Goal: Task Accomplishment & Management: Manage account settings

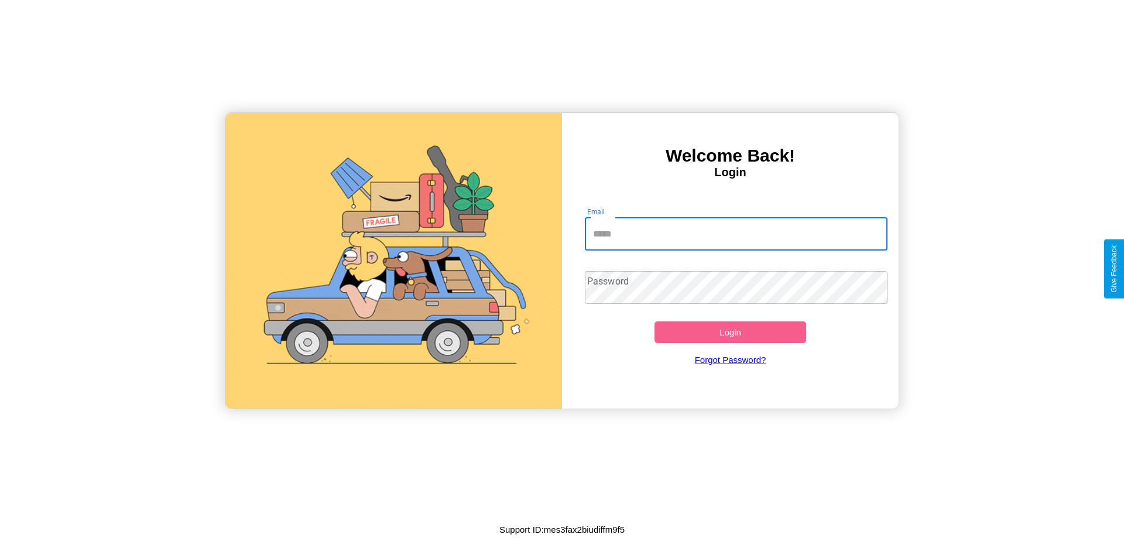
click at [736, 234] on input "Email" at bounding box center [736, 234] width 303 height 33
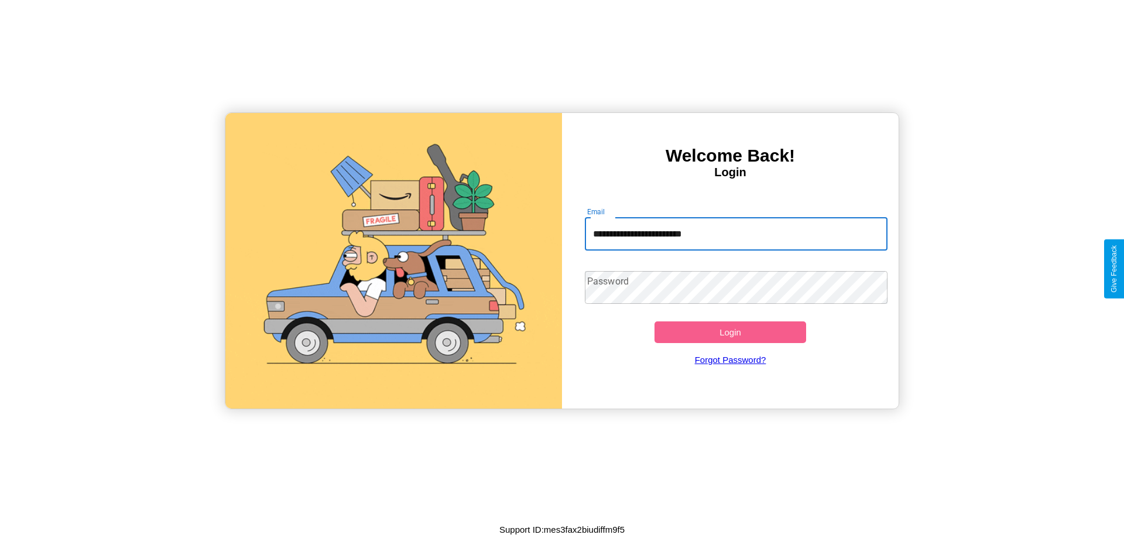
type input "**********"
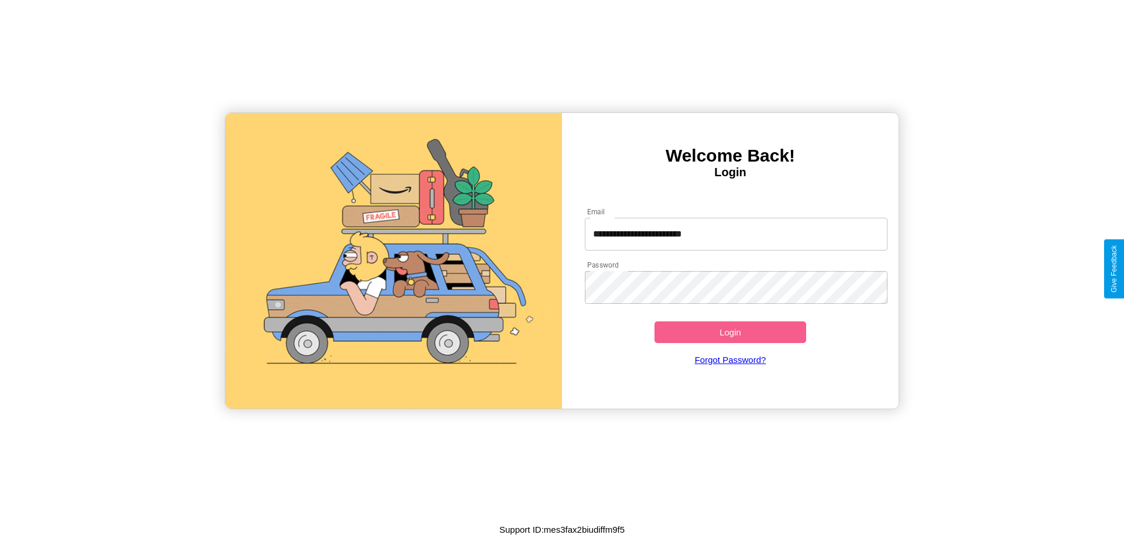
click at [730, 332] on button "Login" at bounding box center [731, 332] width 152 height 22
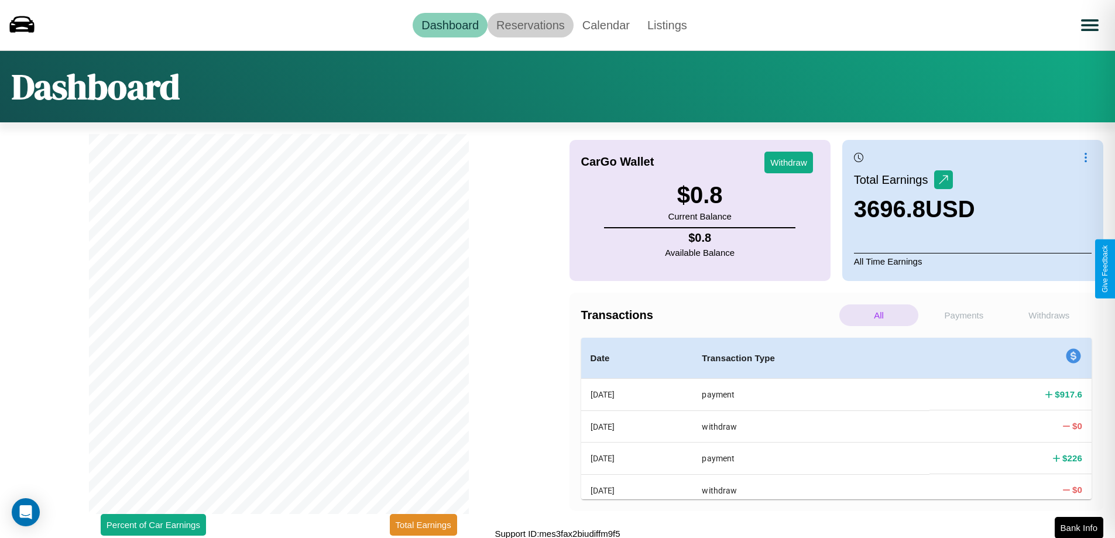
click at [530, 25] on link "Reservations" at bounding box center [531, 25] width 86 height 25
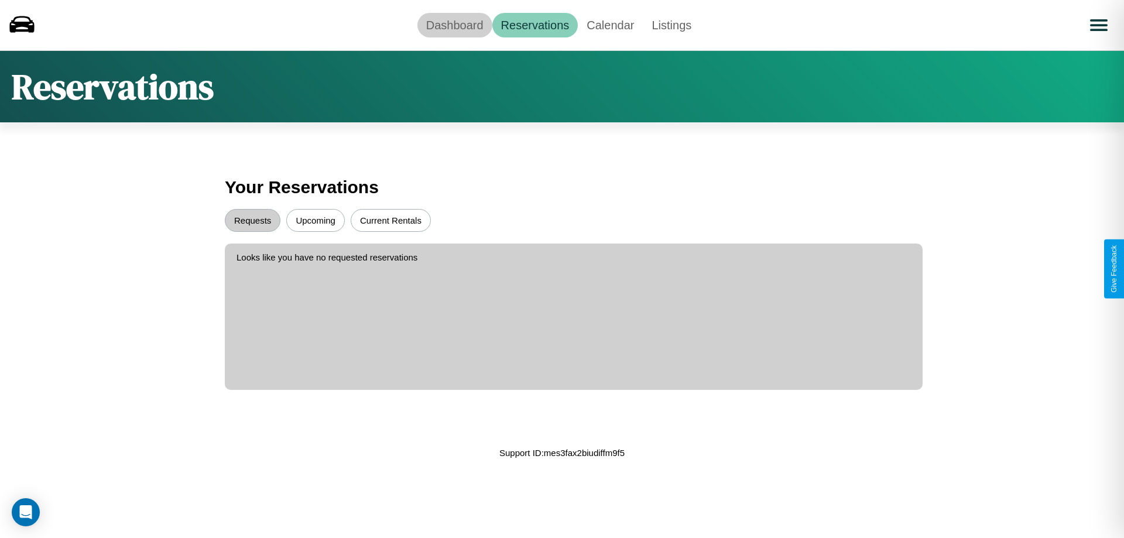
click at [454, 25] on link "Dashboard" at bounding box center [454, 25] width 75 height 25
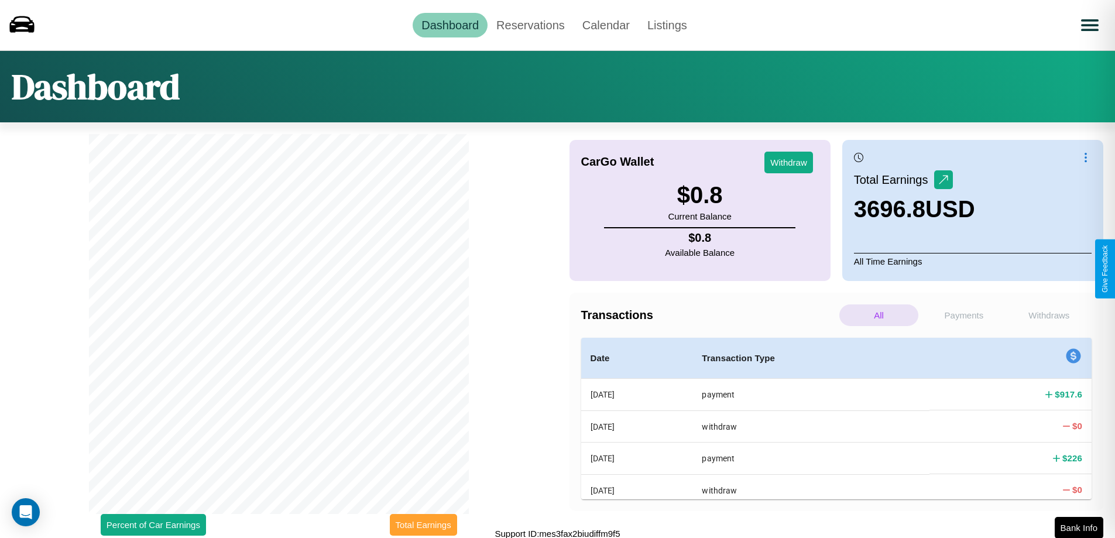
click at [423, 525] on button "Total Earnings" at bounding box center [423, 525] width 67 height 22
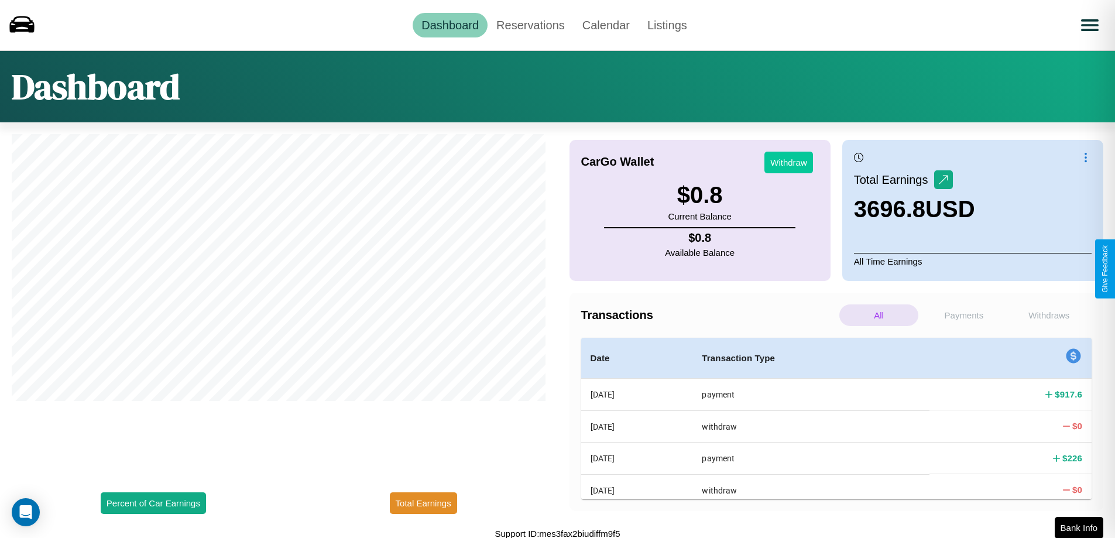
click at [789, 162] on button "Withdraw" at bounding box center [789, 163] width 49 height 22
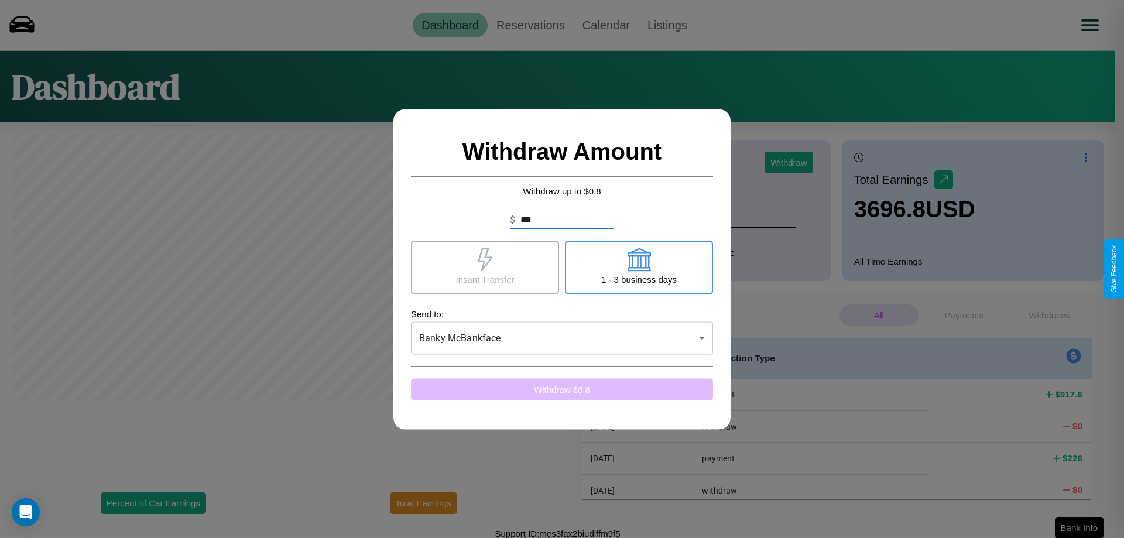
click at [562, 389] on button "Withdraw $ 0.8" at bounding box center [562, 389] width 302 height 22
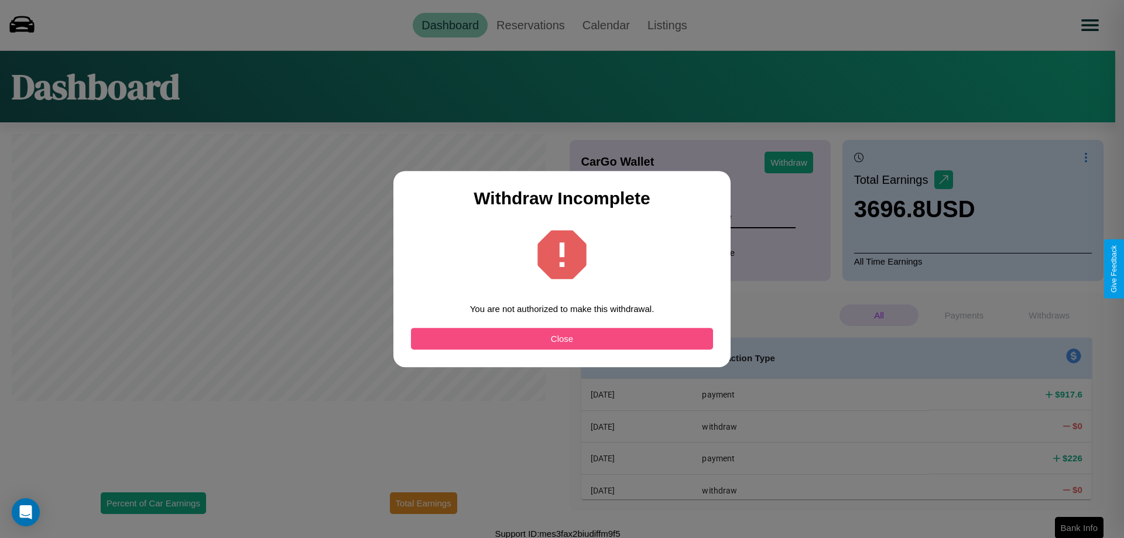
click at [562, 338] on button "Close" at bounding box center [562, 339] width 302 height 22
